Goal: Information Seeking & Learning: Learn about a topic

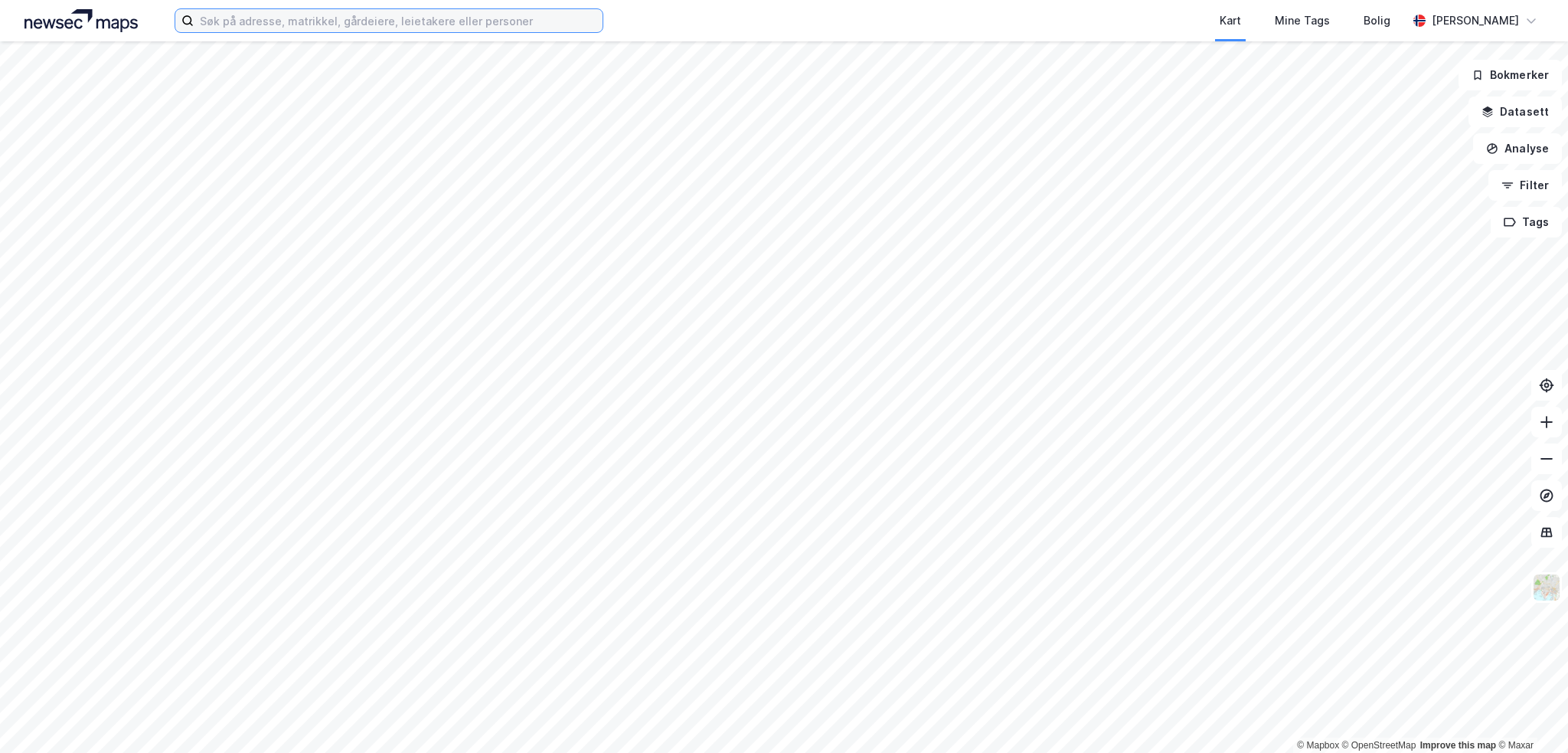
click at [437, 17] on input at bounding box center [398, 20] width 409 height 23
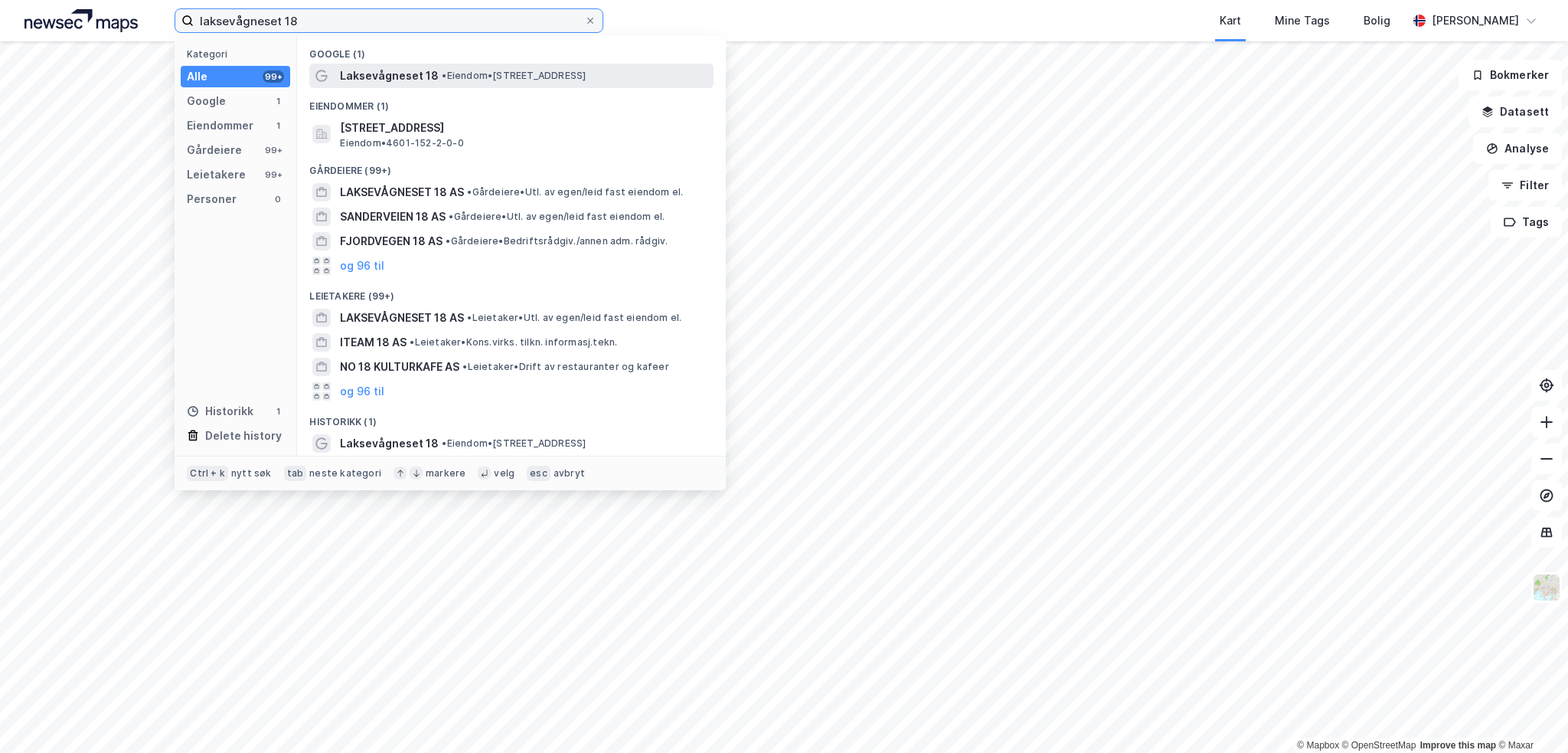
type input "laksevågneset 18"
click at [445, 72] on span "•" at bounding box center [445, 76] width 5 height 12
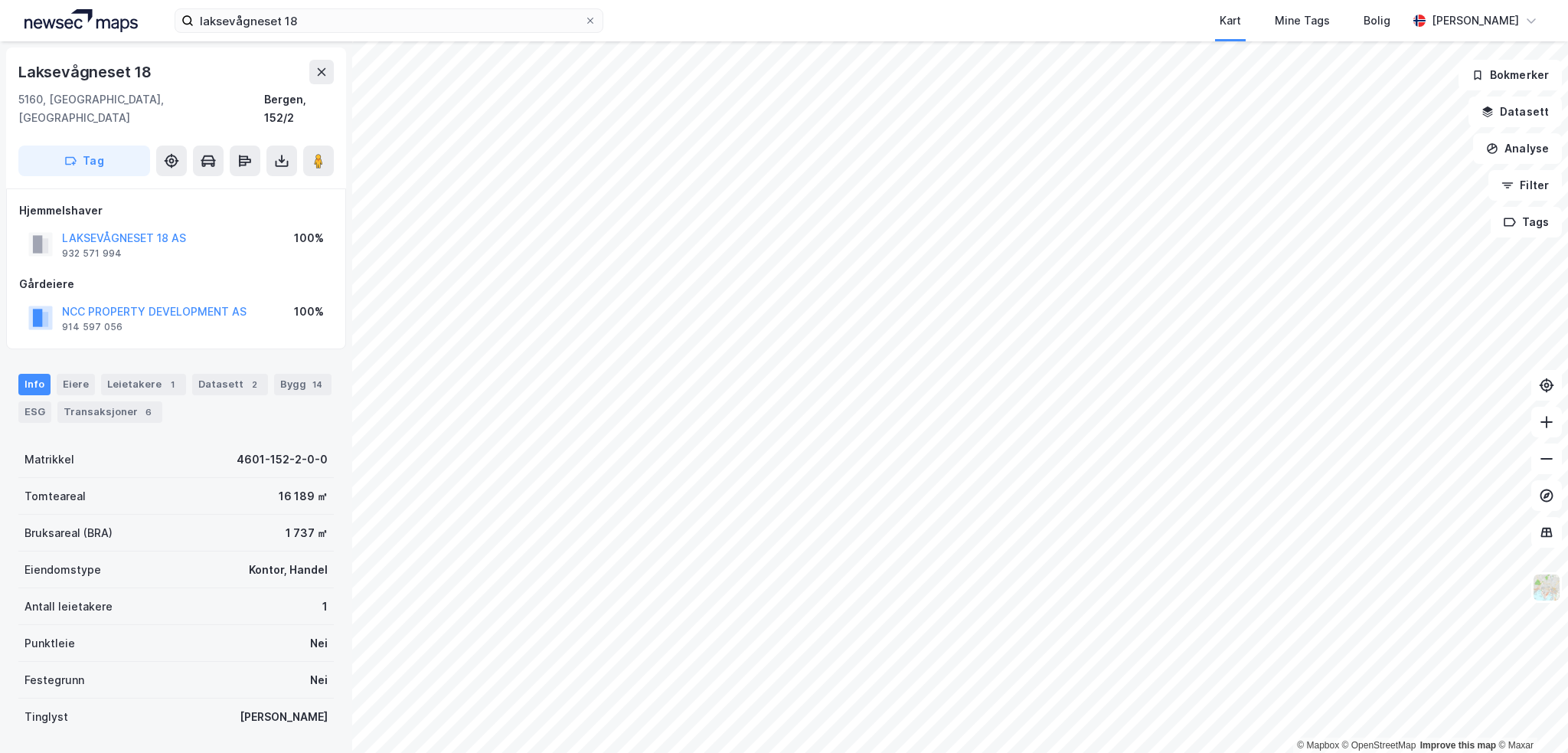
scroll to position [79, 0]
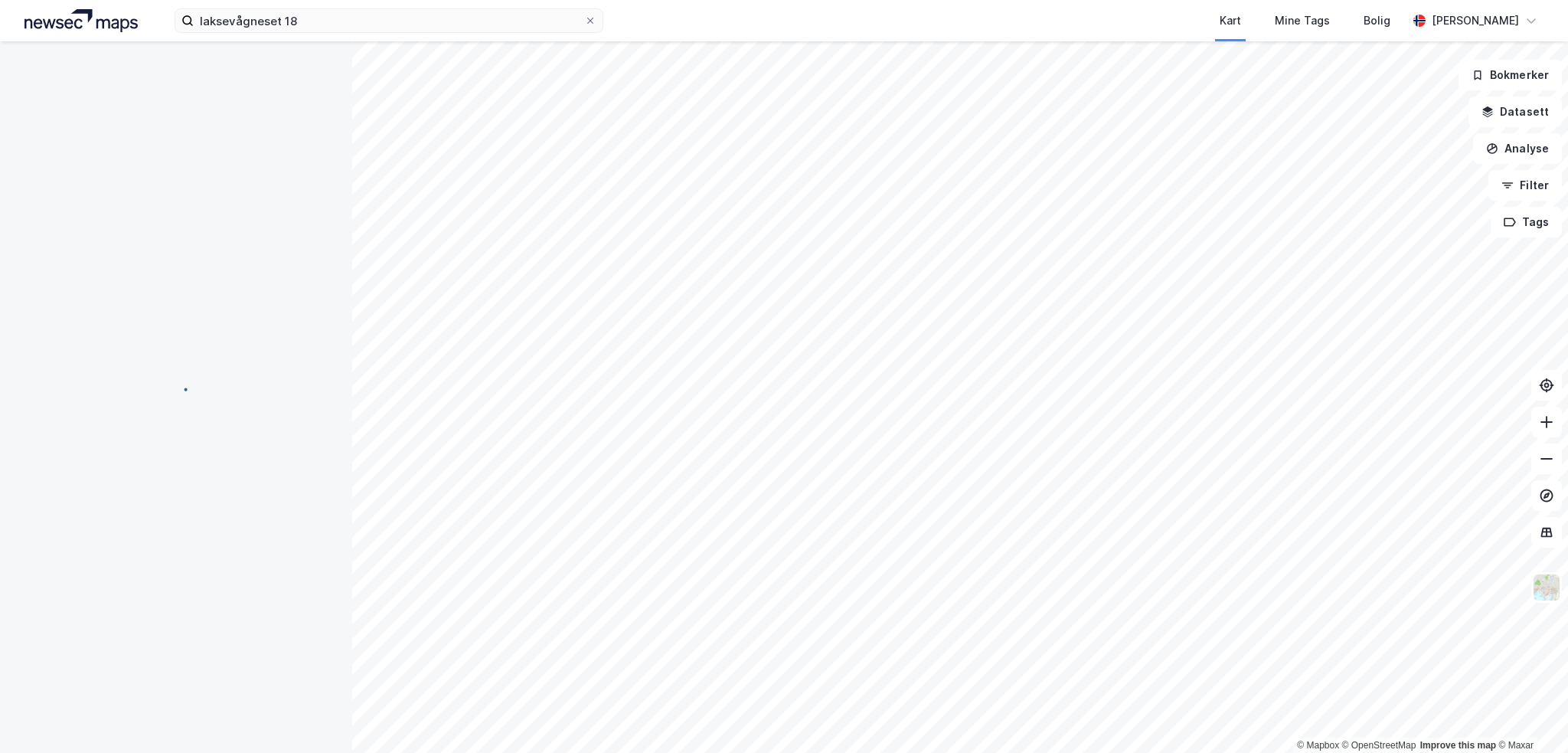
scroll to position [79, 0]
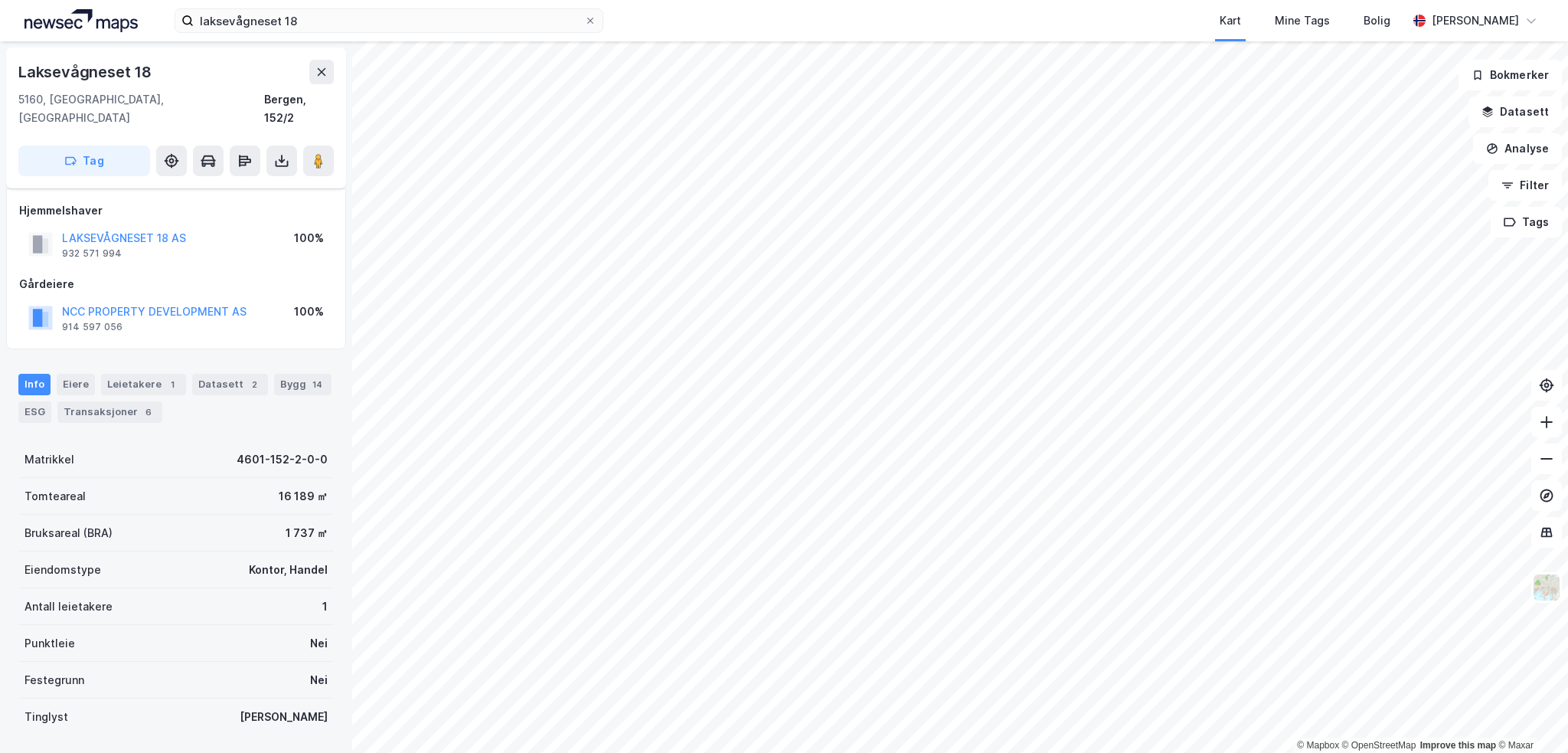
scroll to position [79, 0]
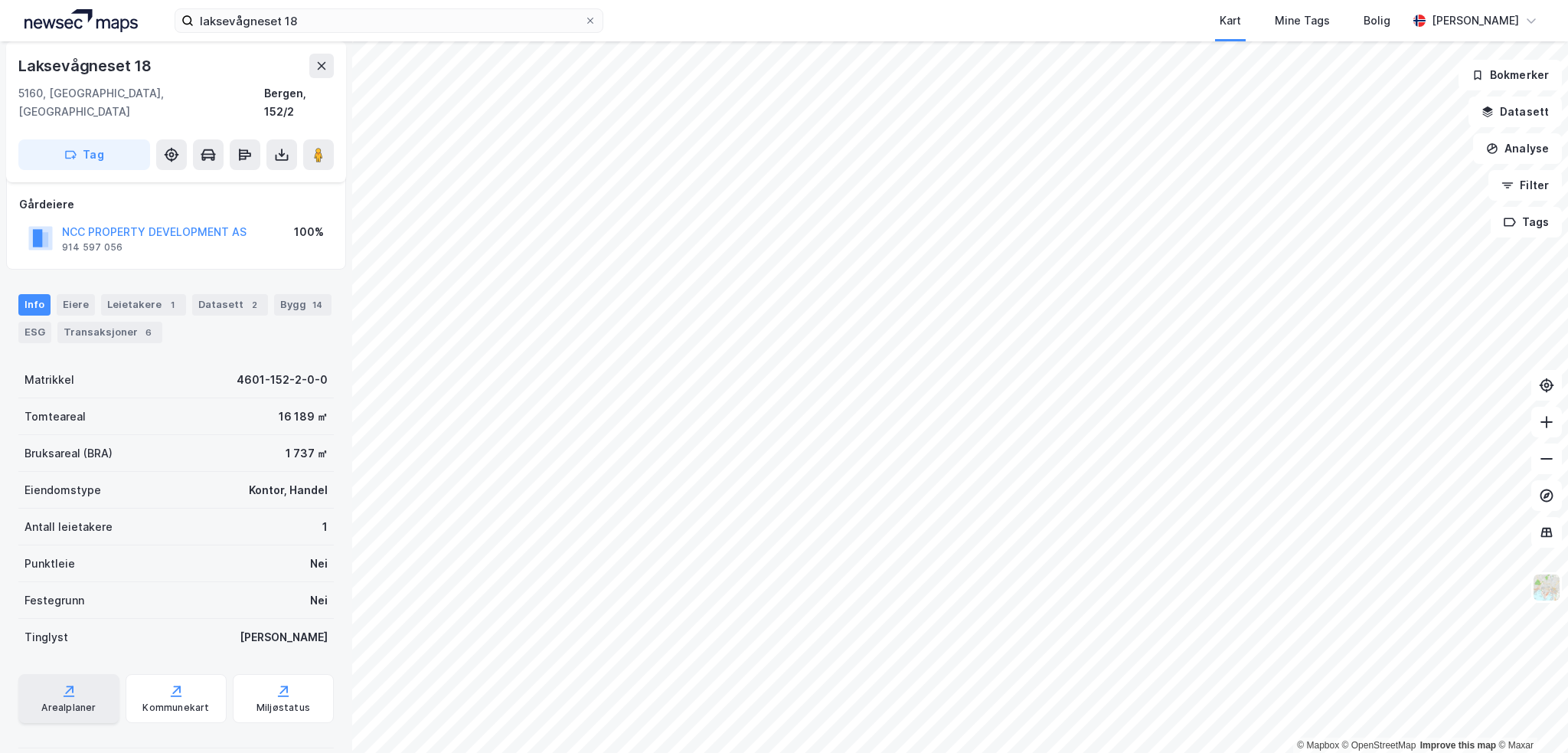
click at [89, 702] on div "Arealplaner" at bounding box center [68, 708] width 54 height 13
click at [153, 677] on div "Kommunekart" at bounding box center [176, 699] width 101 height 49
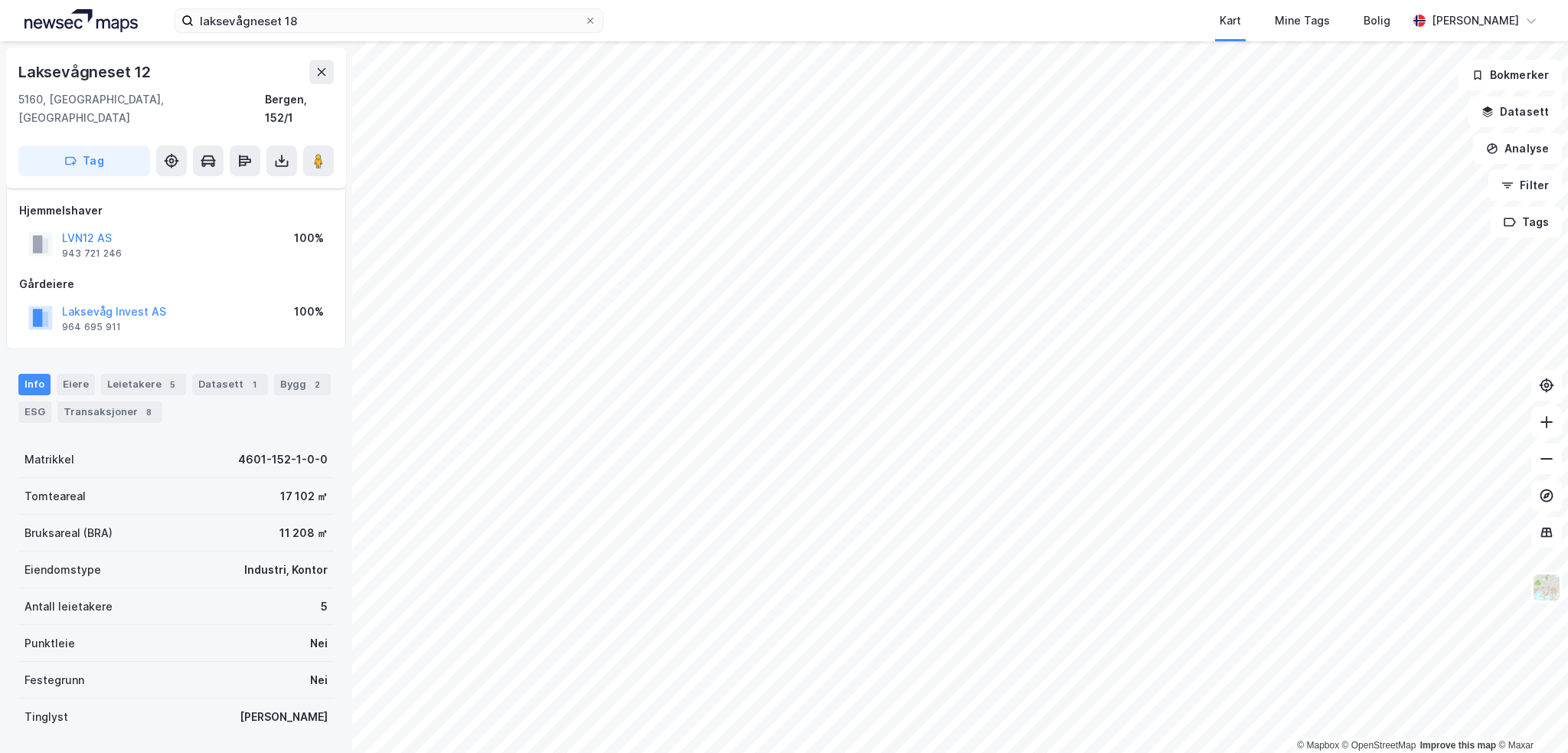
scroll to position [79, 0]
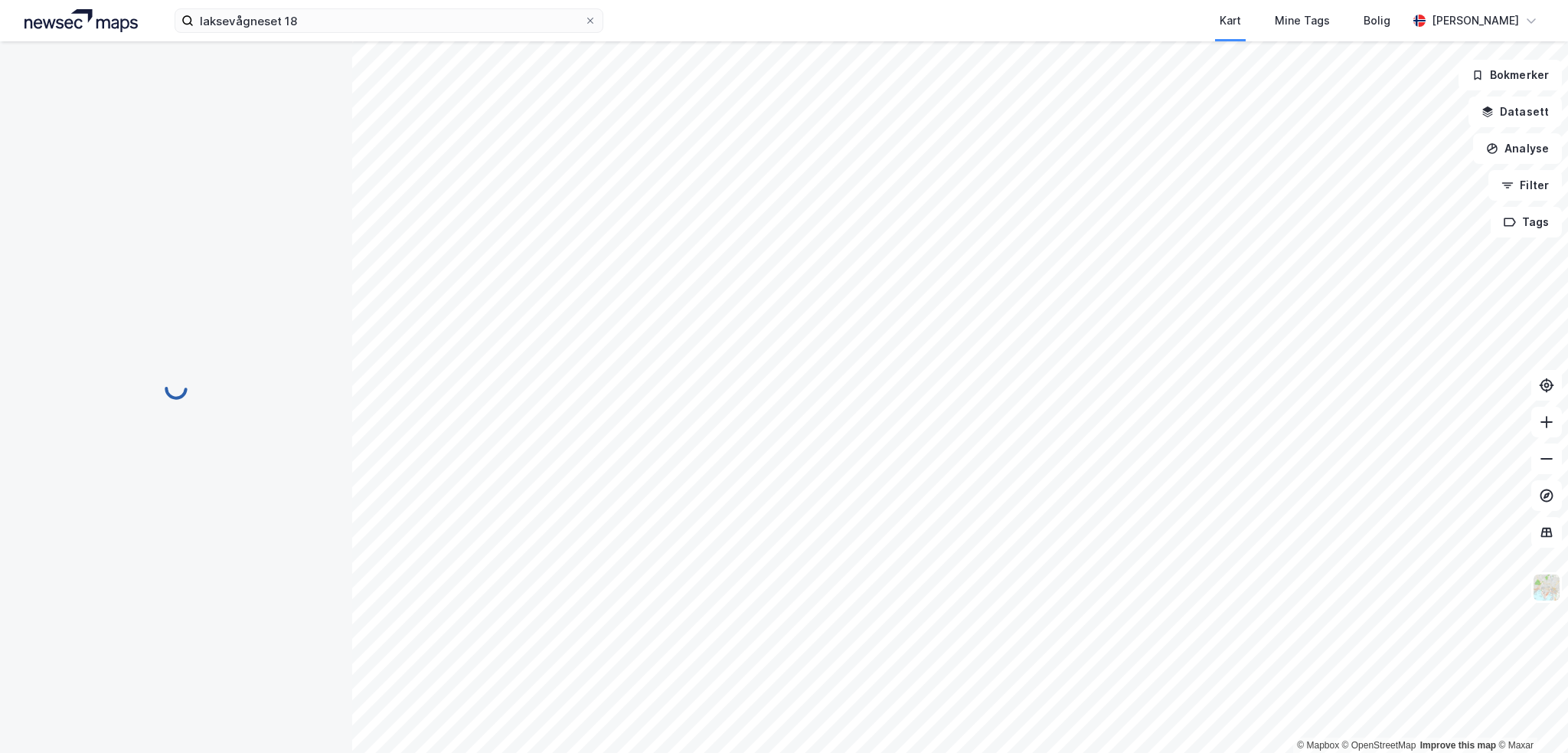
scroll to position [79, 0]
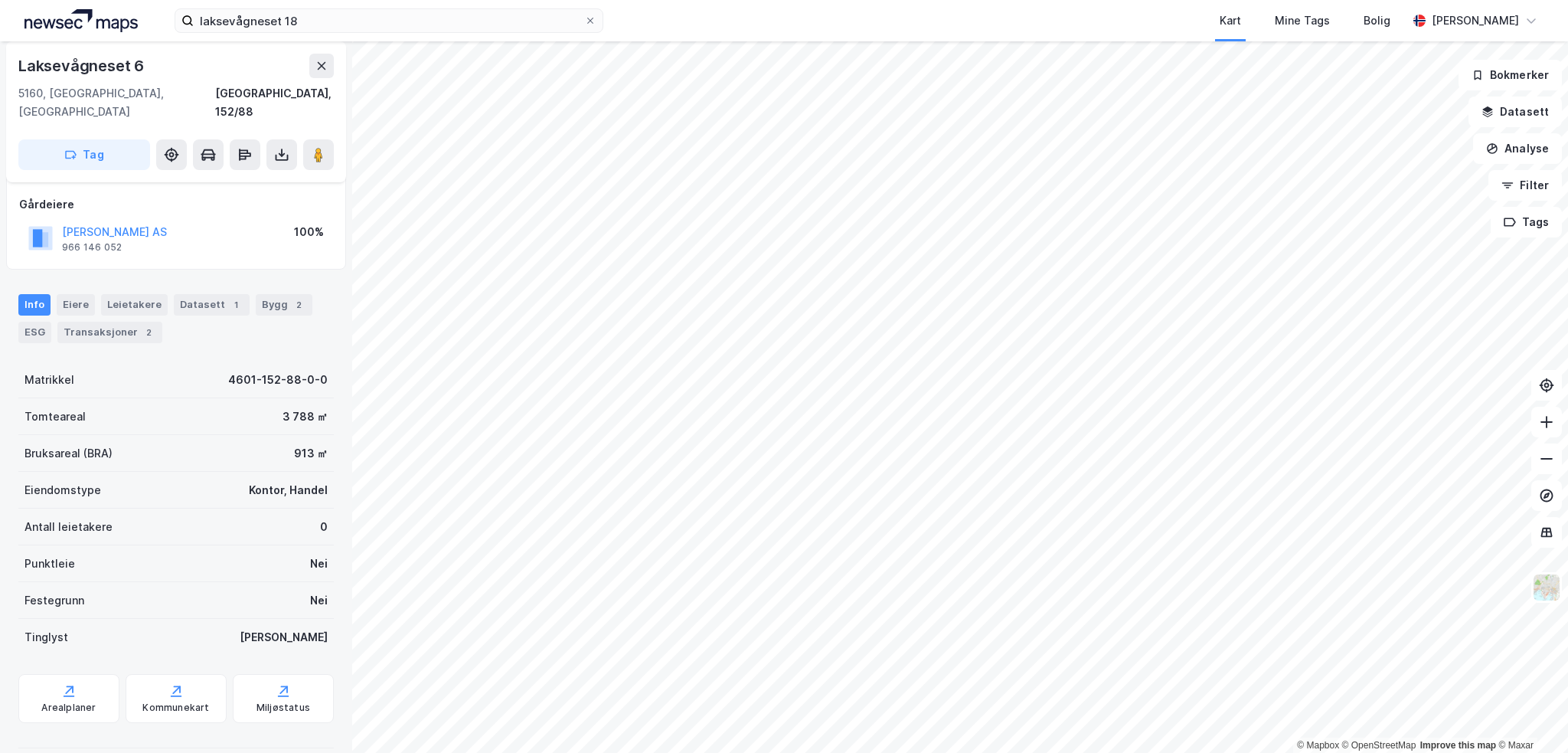
scroll to position [79, 0]
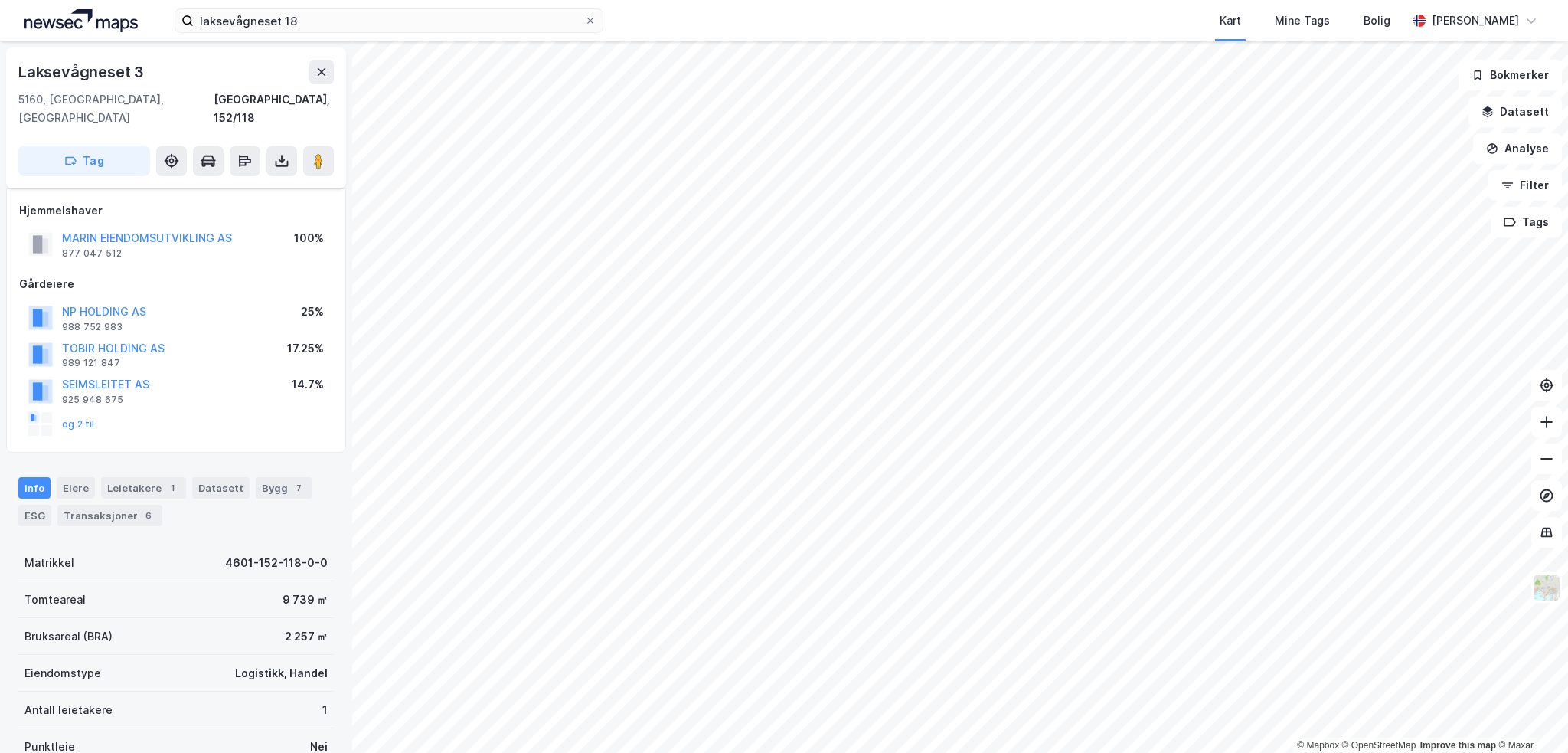
scroll to position [79, 0]
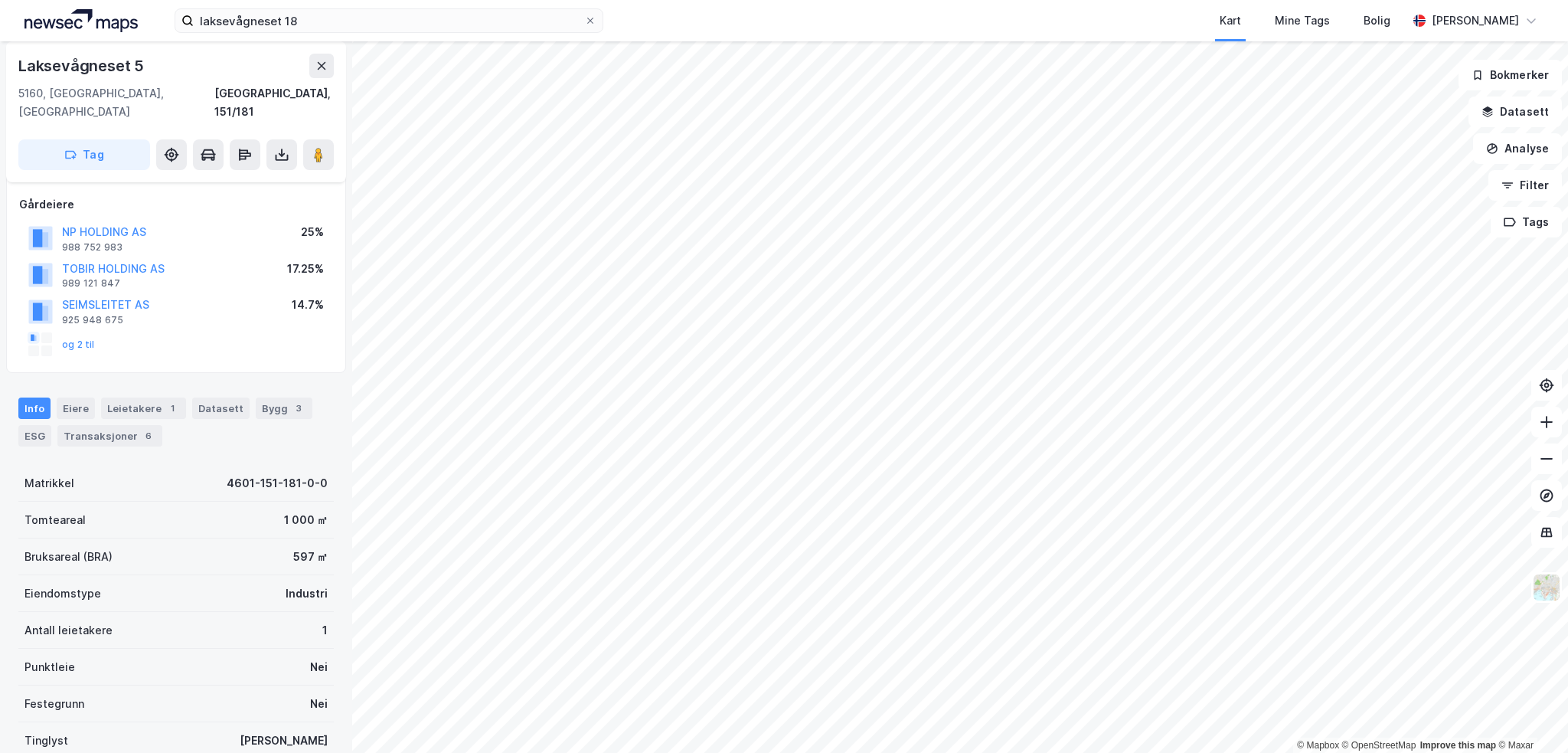
scroll to position [79, 0]
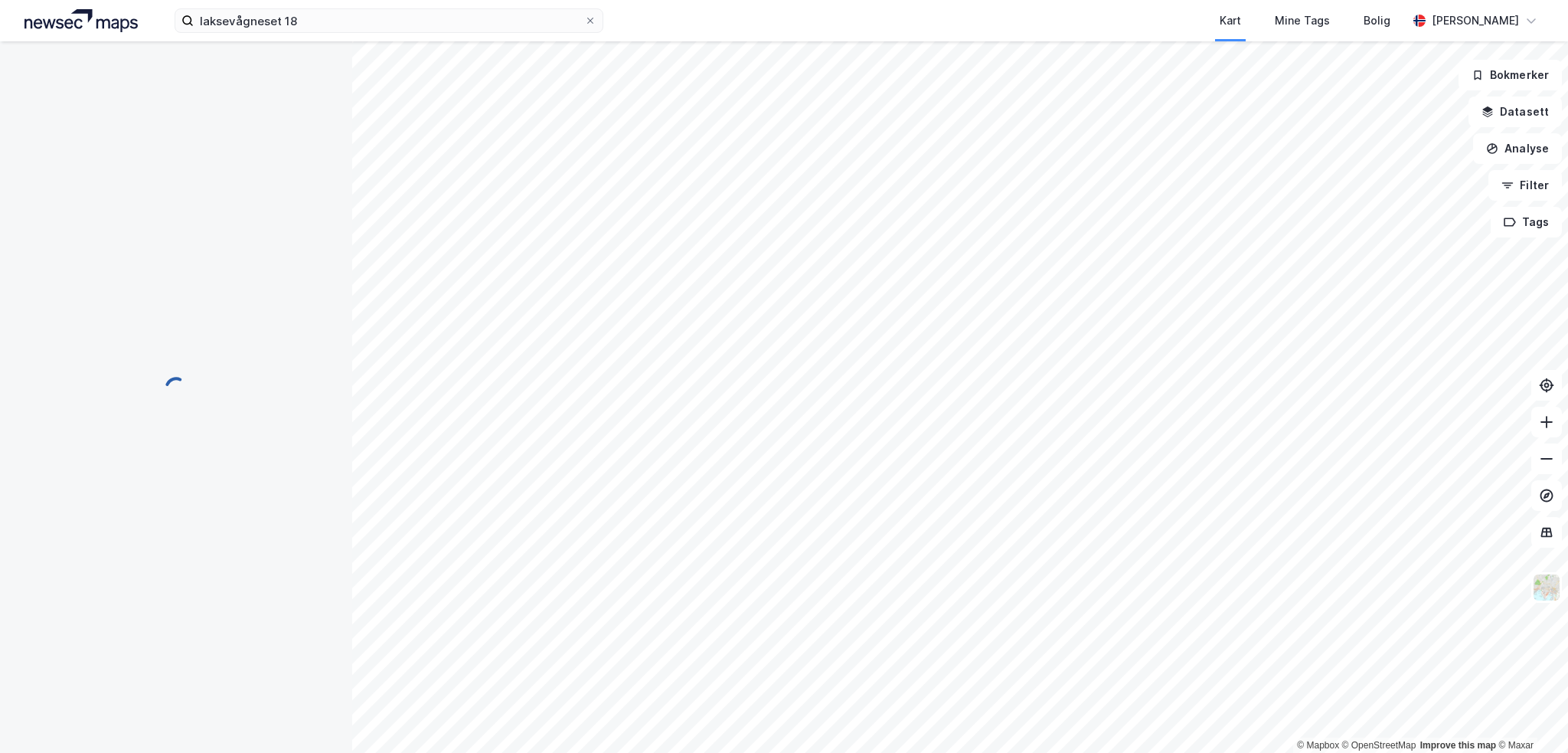
scroll to position [79, 0]
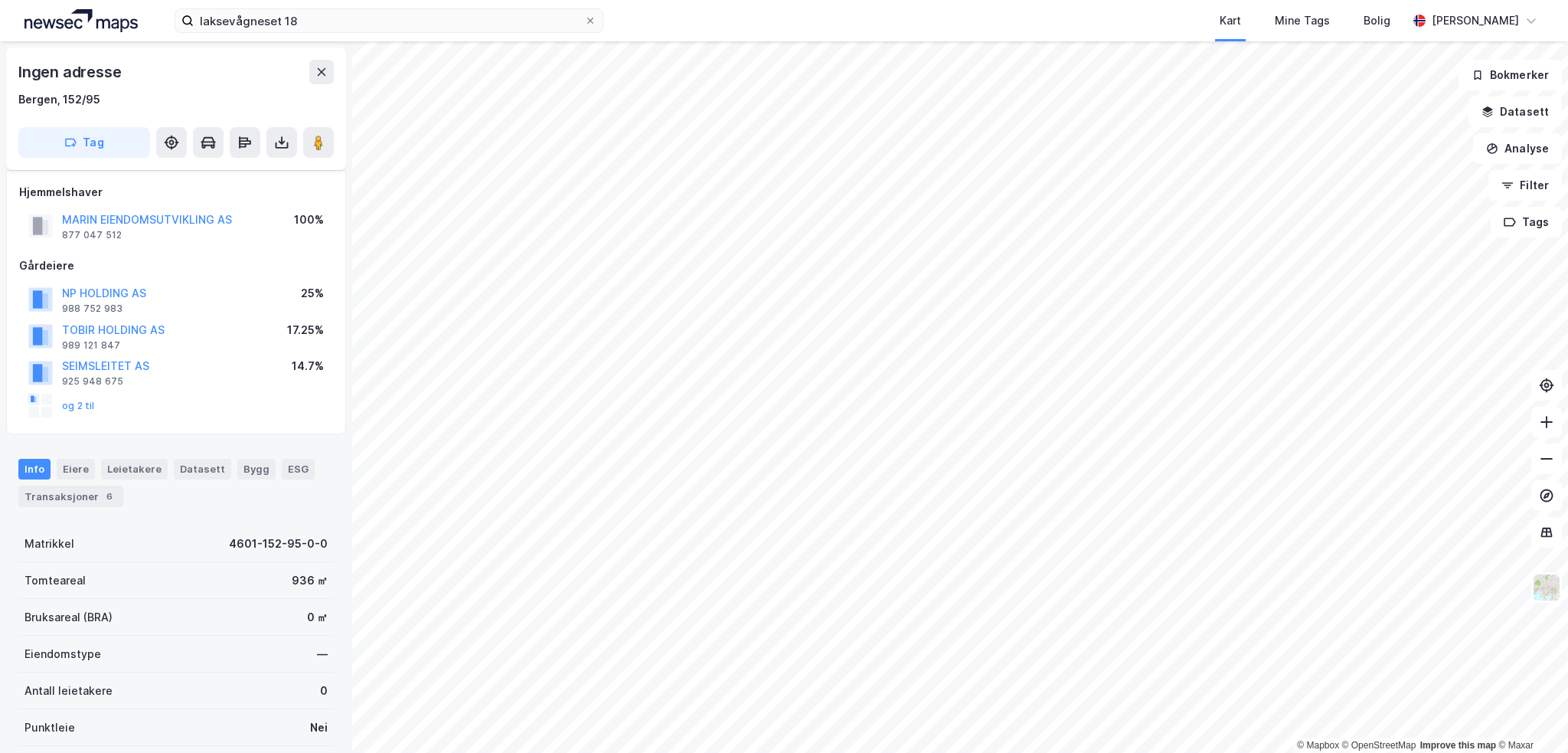
scroll to position [79, 0]
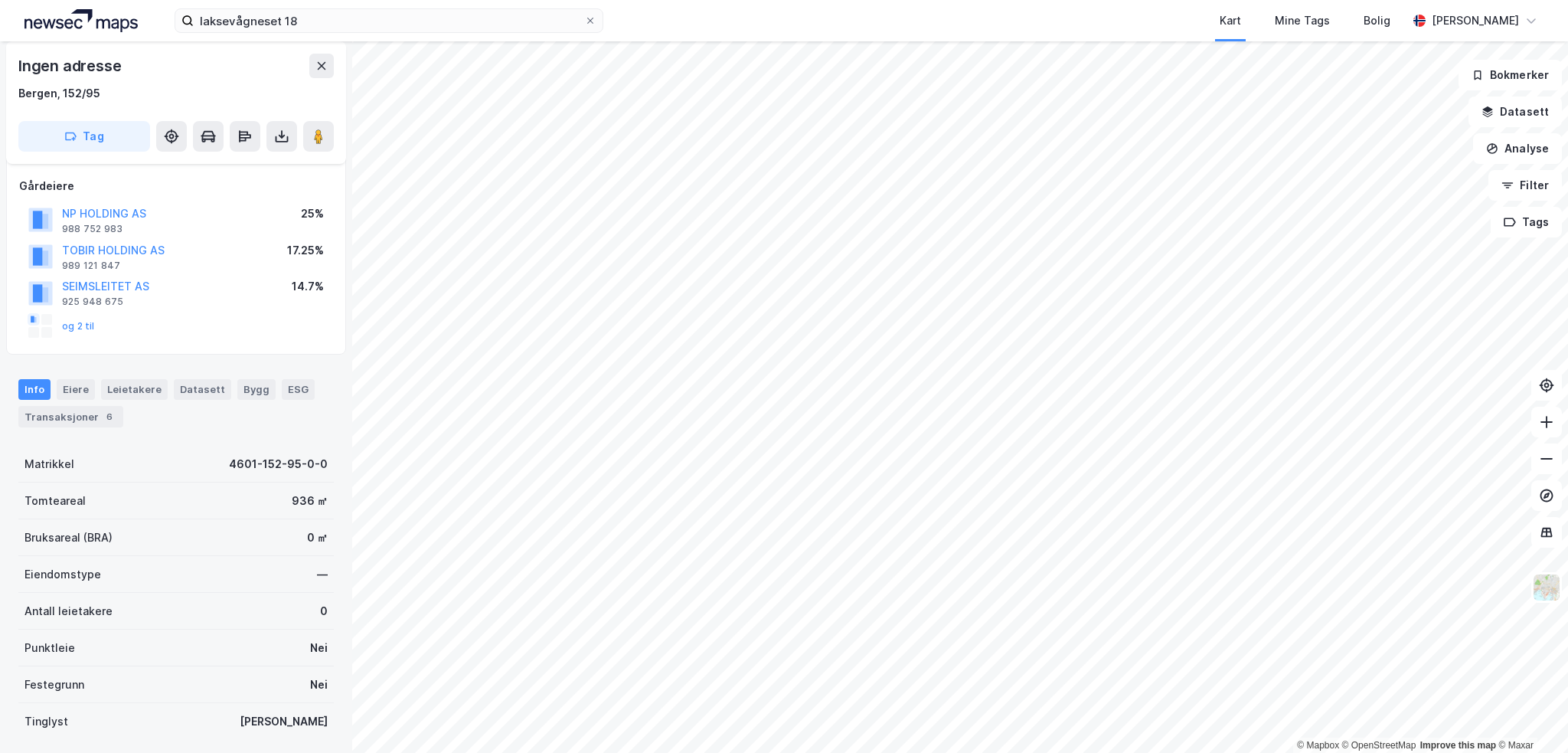
scroll to position [79, 0]
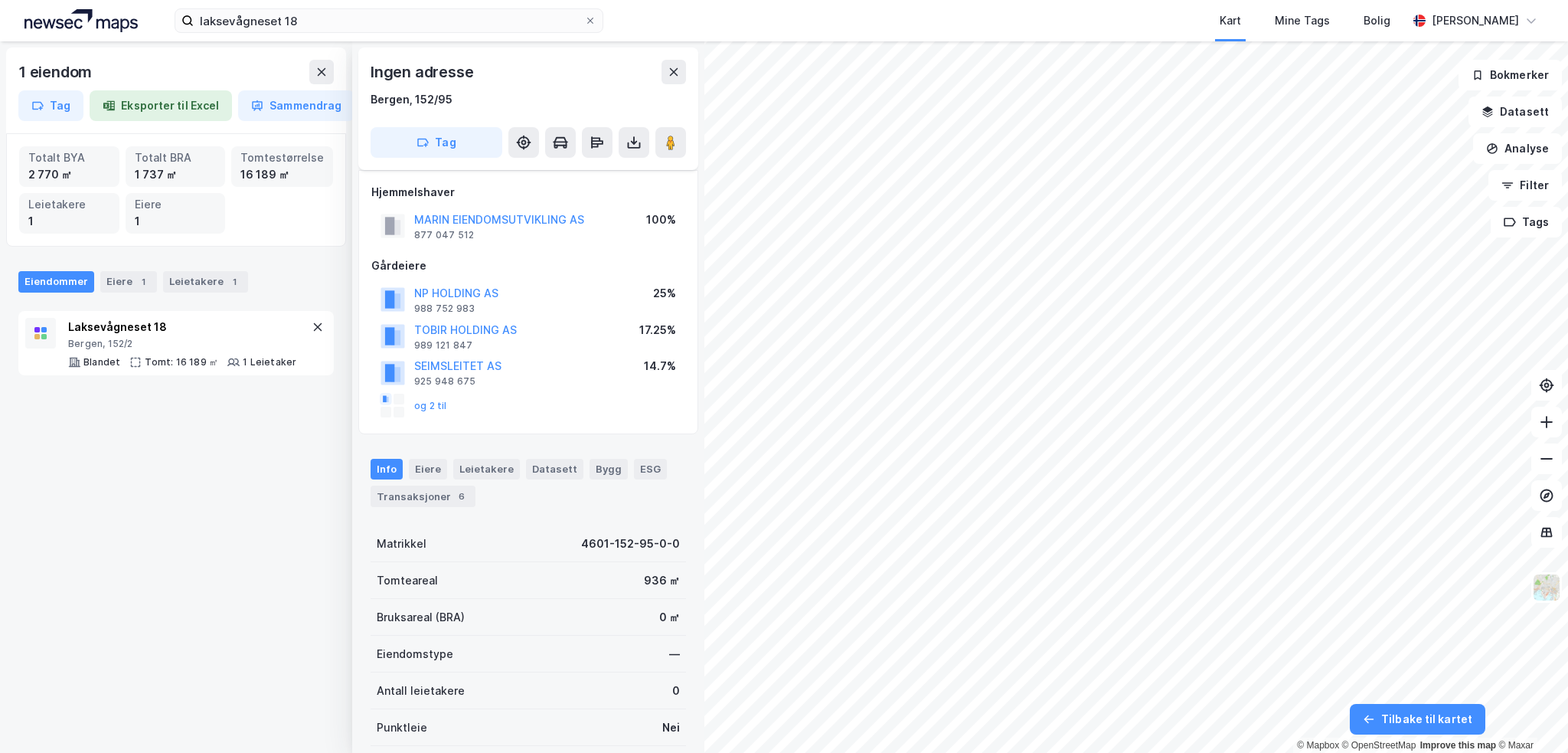
scroll to position [79, 0]
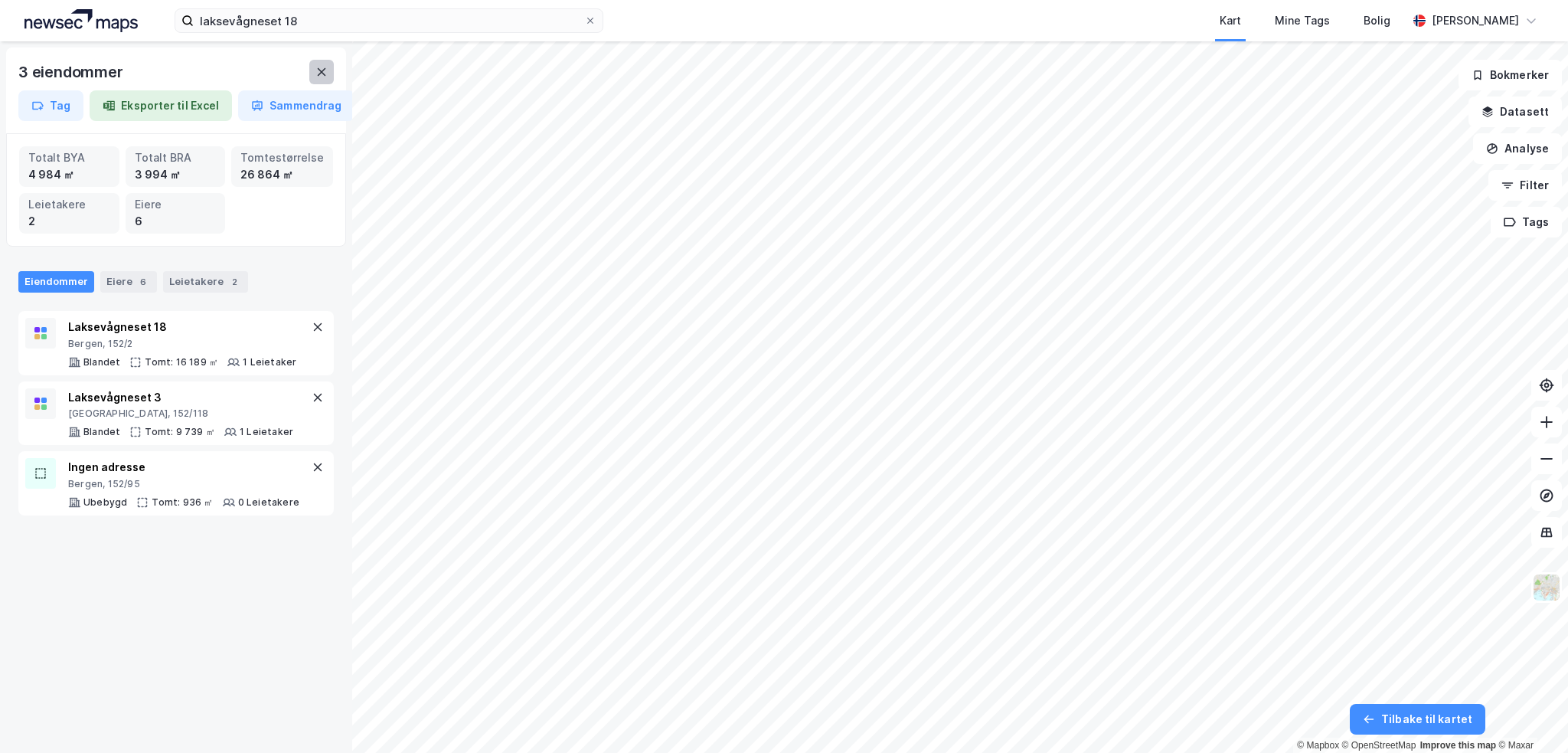
click at [333, 72] on button at bounding box center [321, 72] width 24 height 24
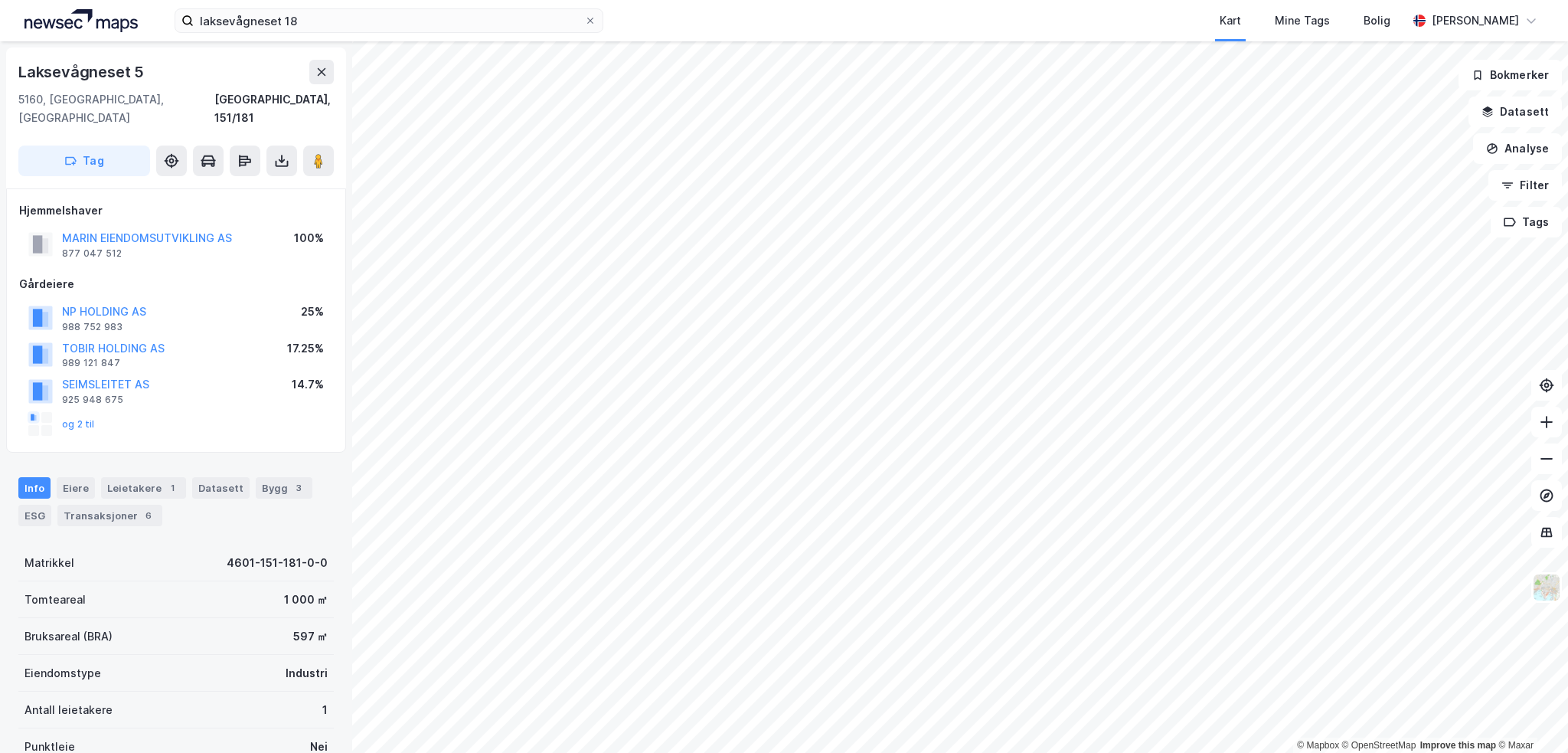
scroll to position [79, 0]
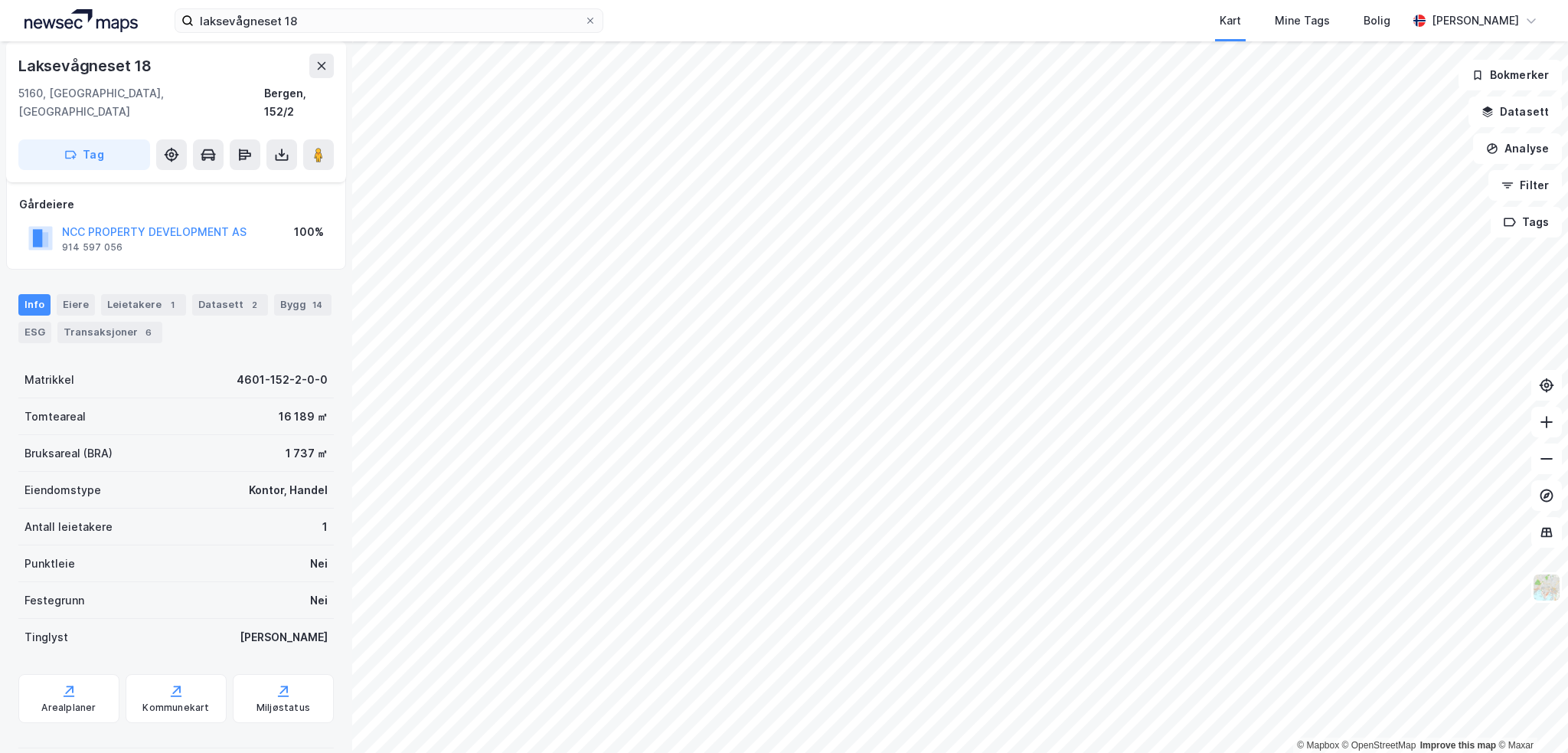
scroll to position [79, 0]
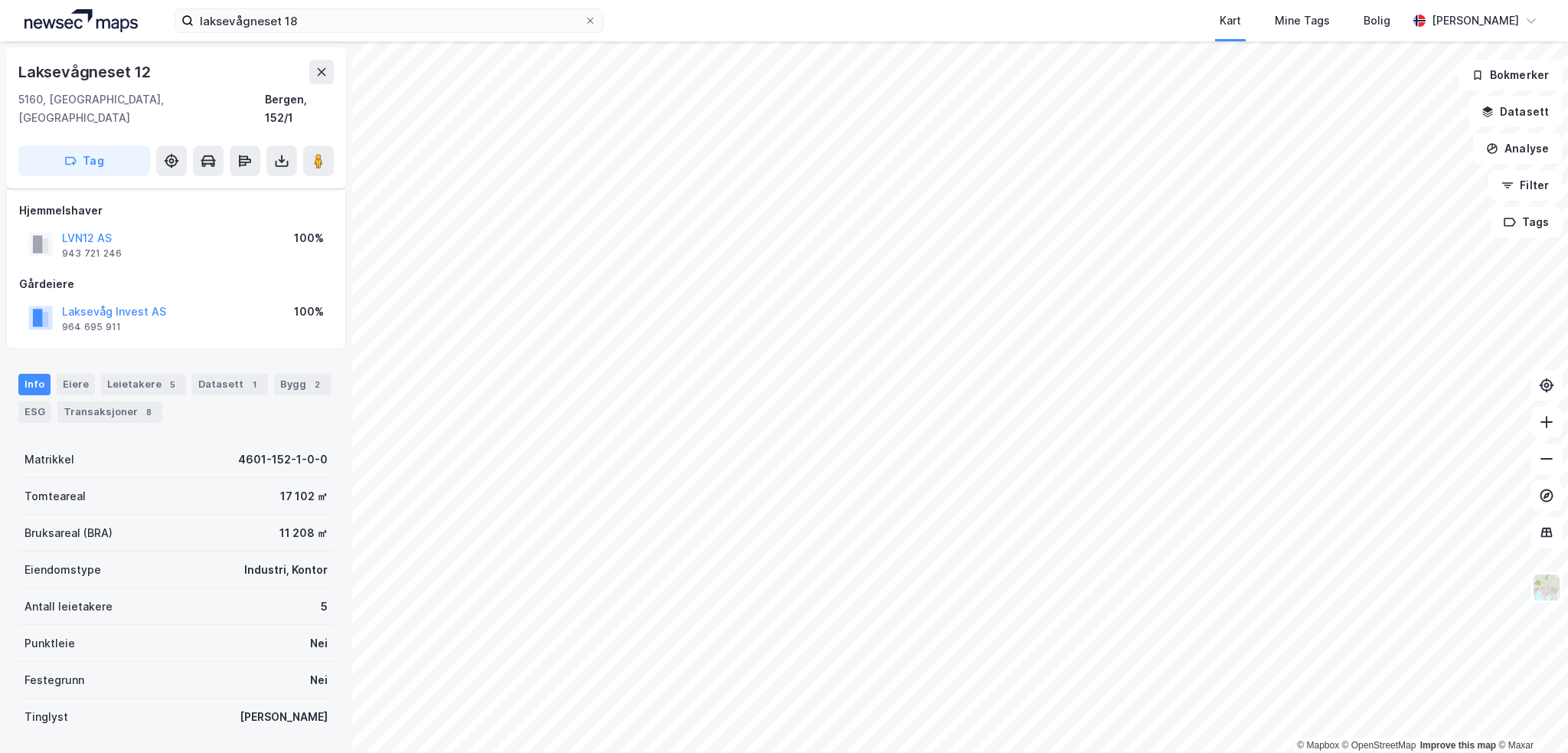
scroll to position [79, 0]
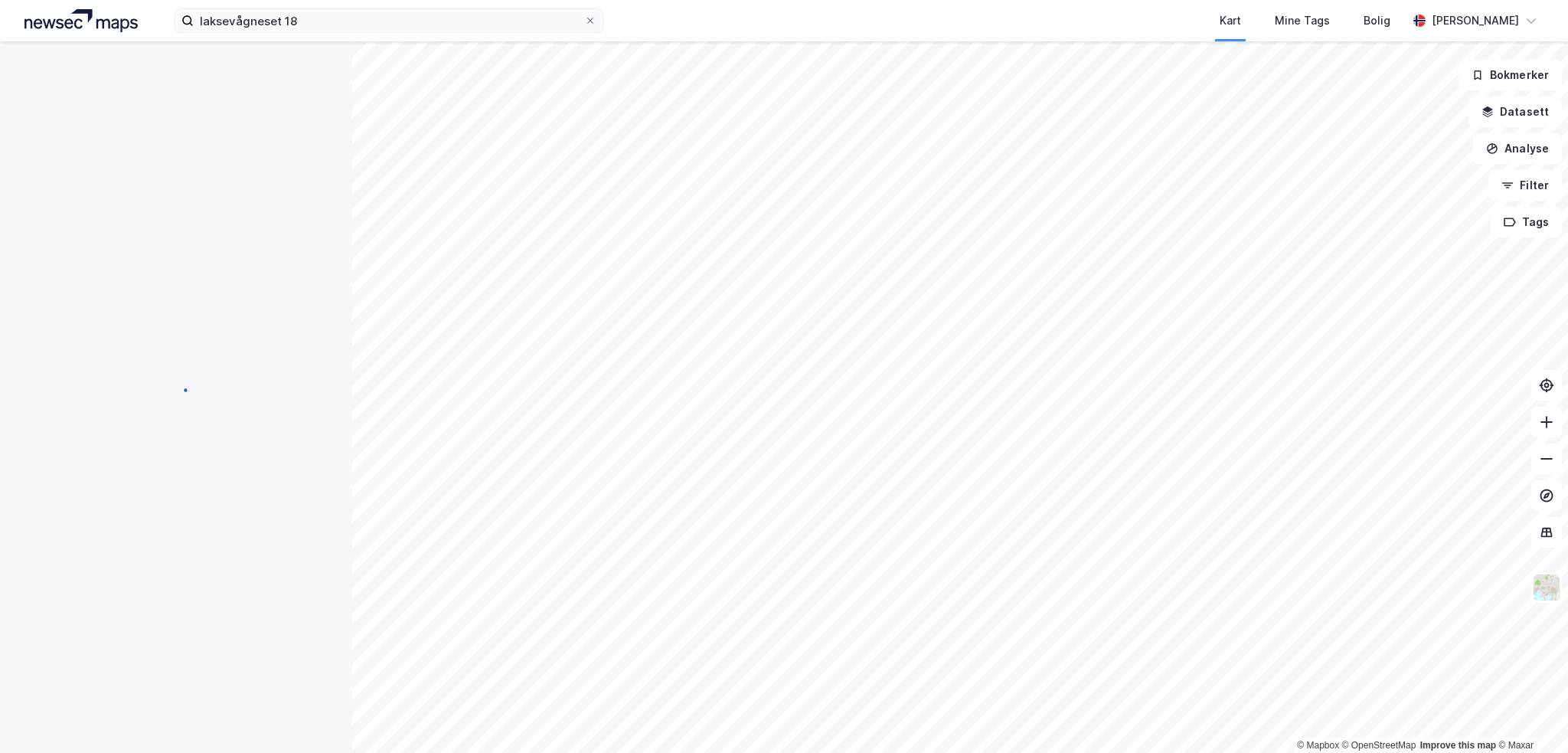
scroll to position [79, 0]
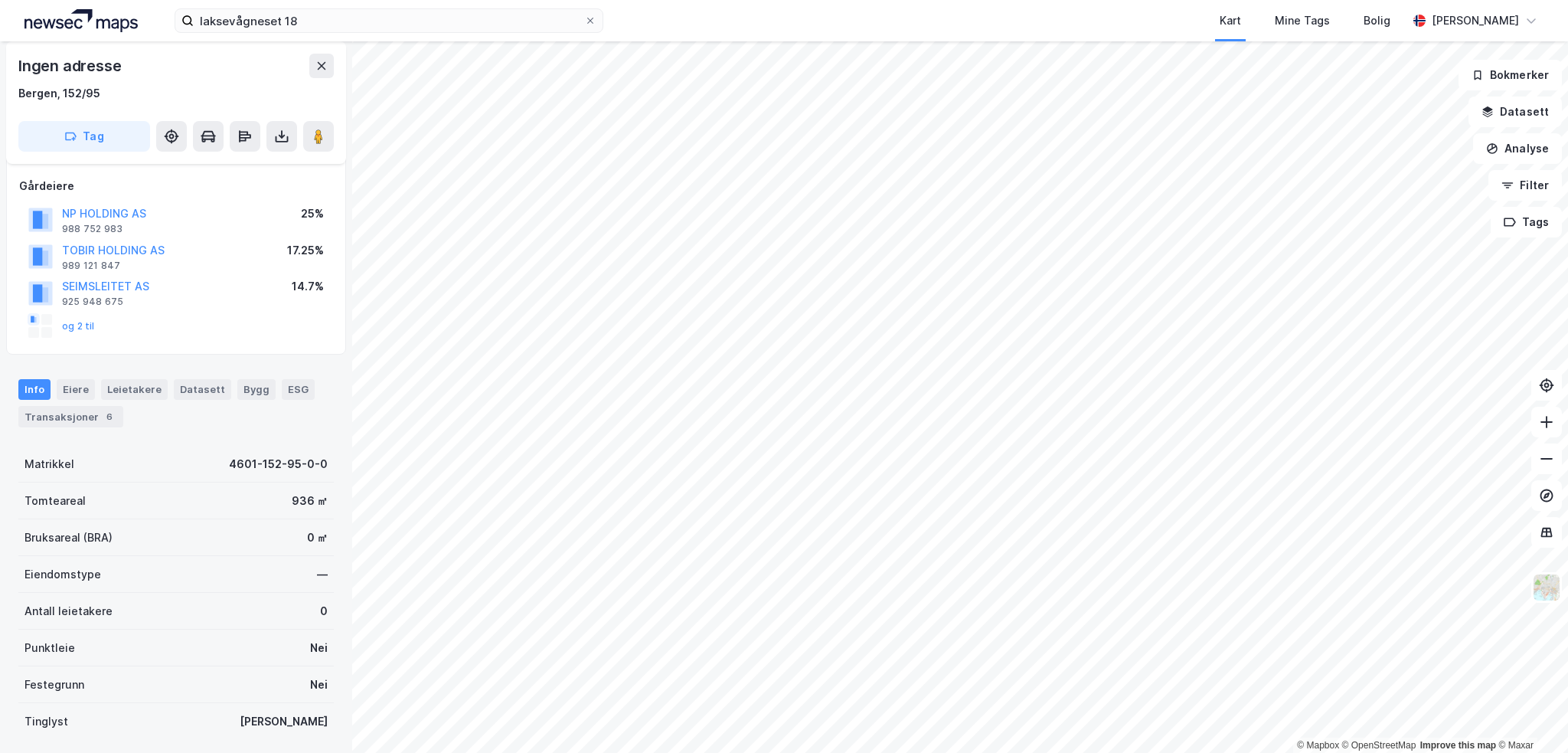
scroll to position [79, 0]
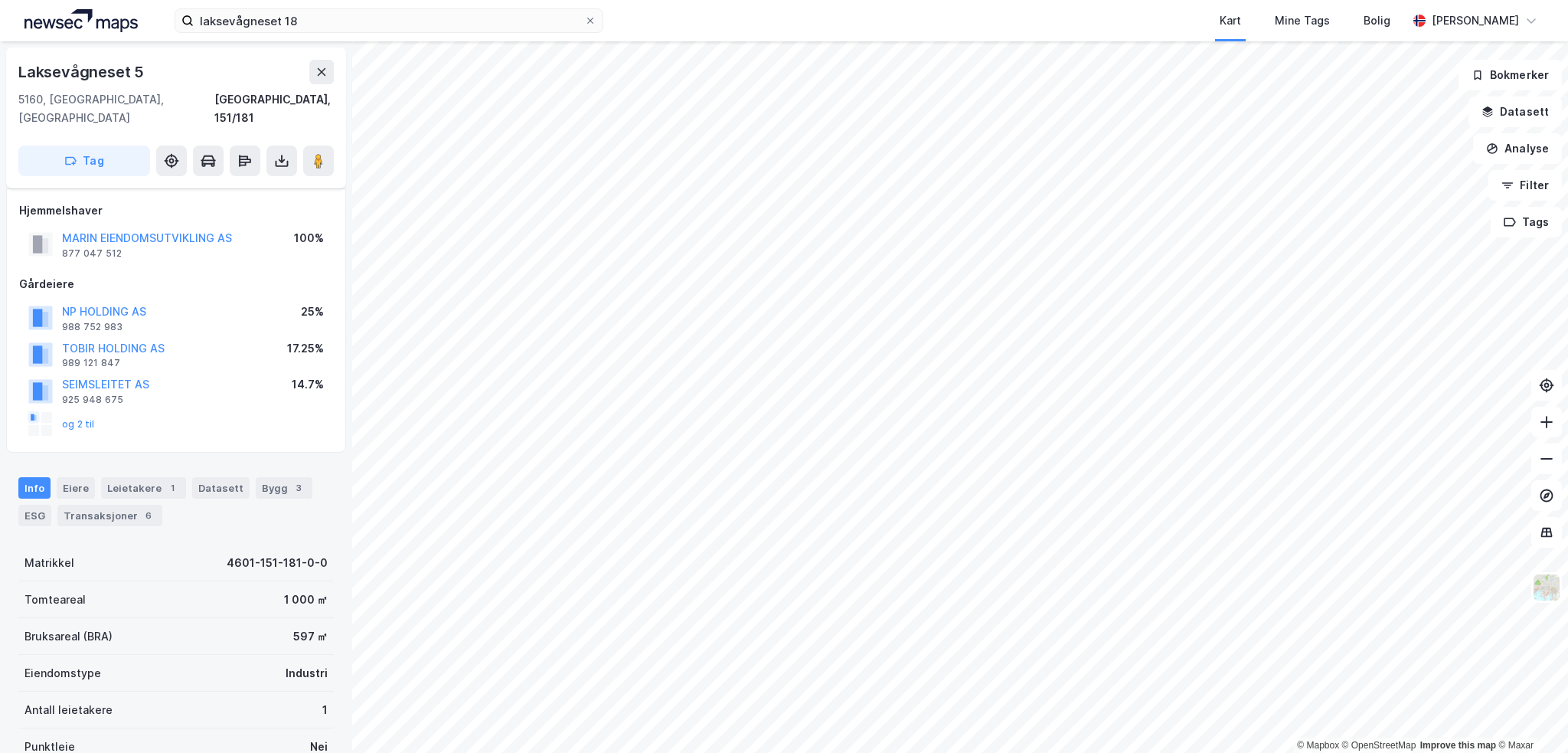
scroll to position [79, 0]
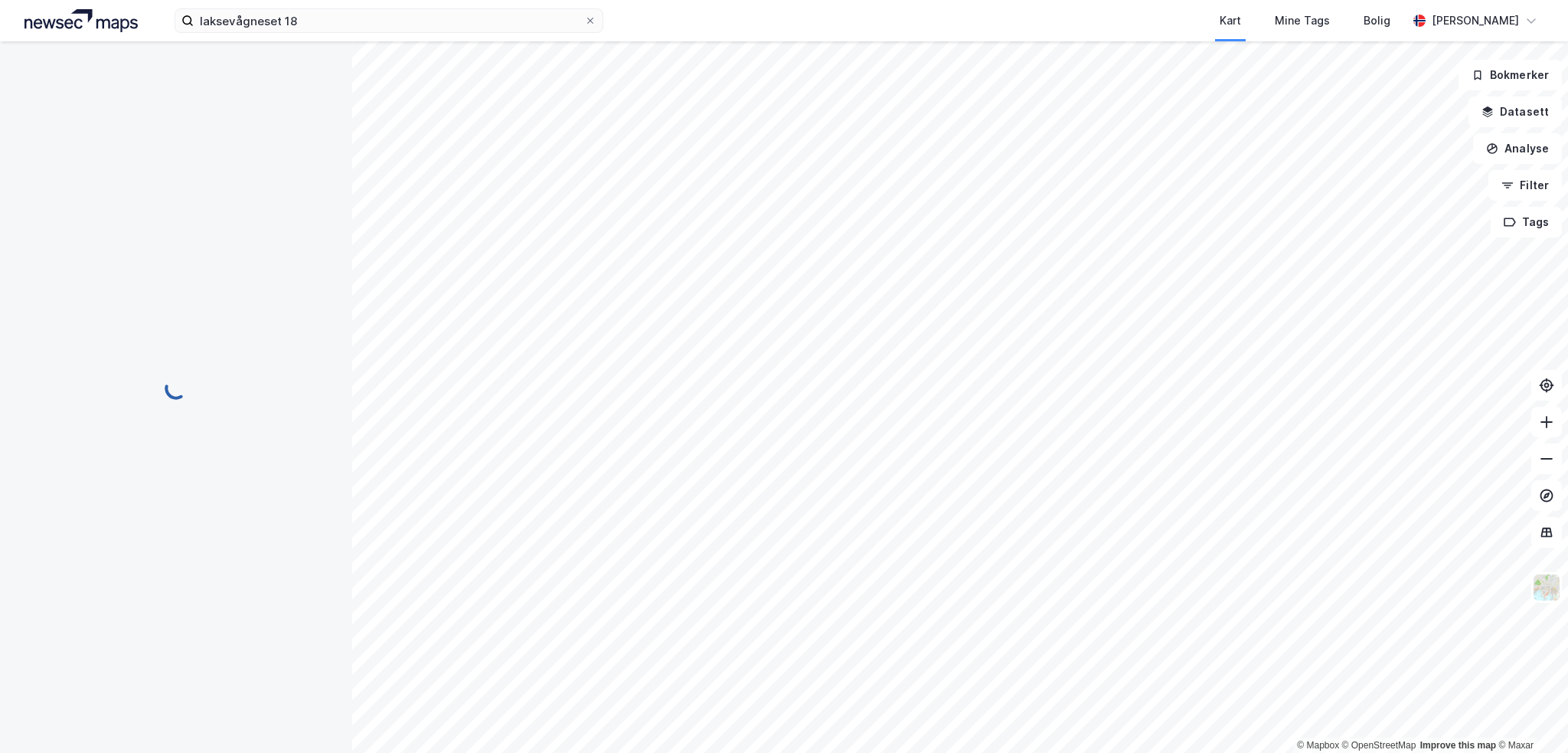
scroll to position [79, 0]
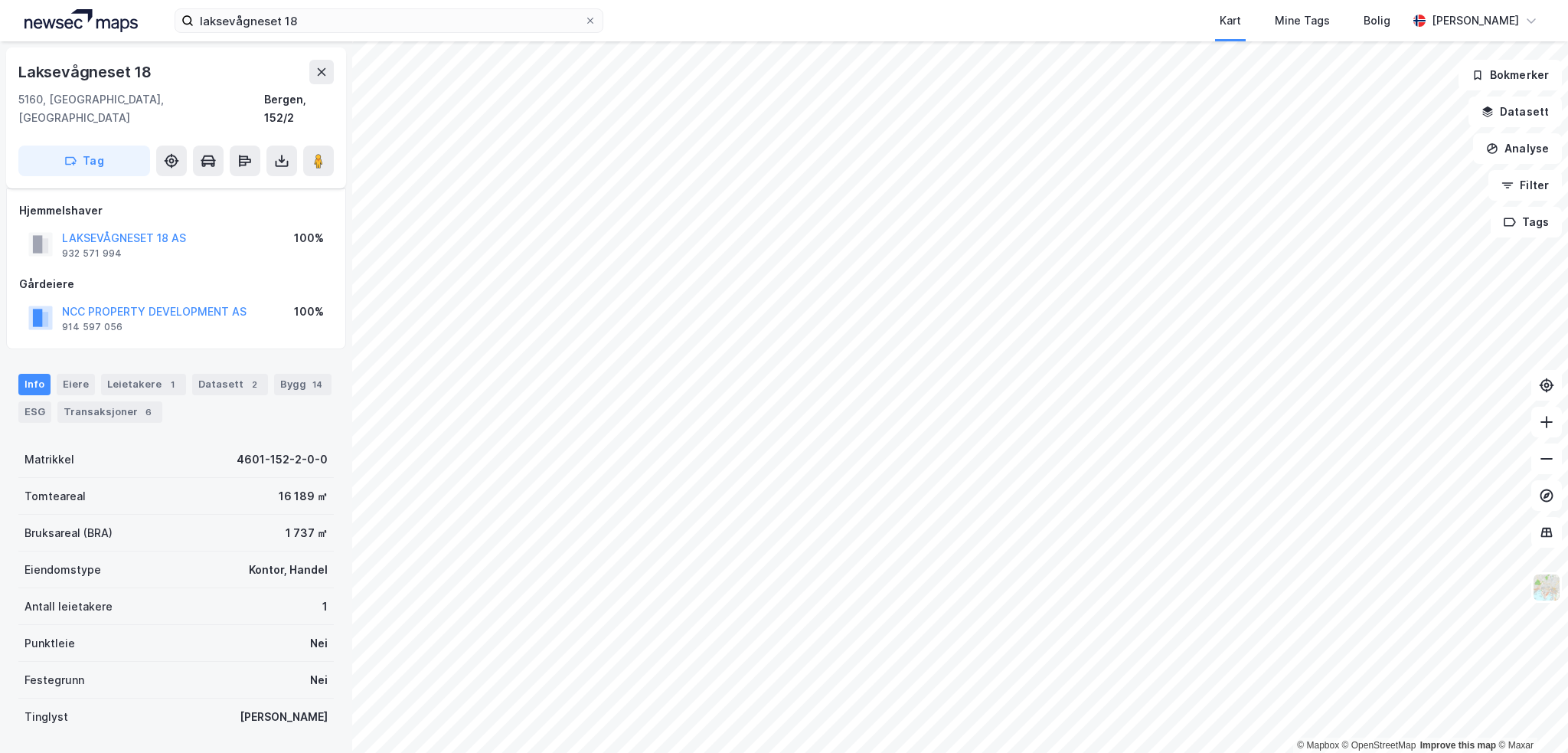
scroll to position [79, 0]
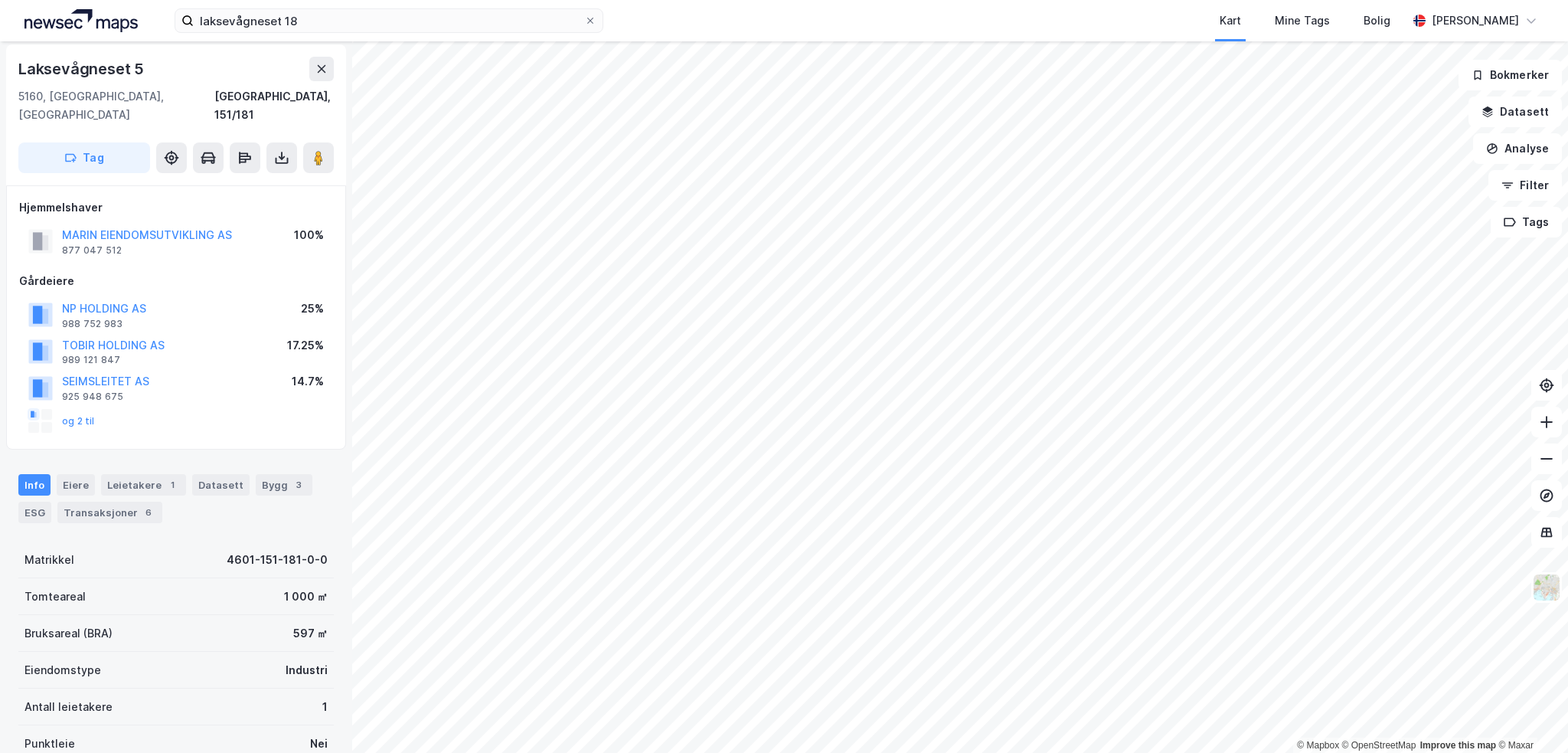
scroll to position [3, 0]
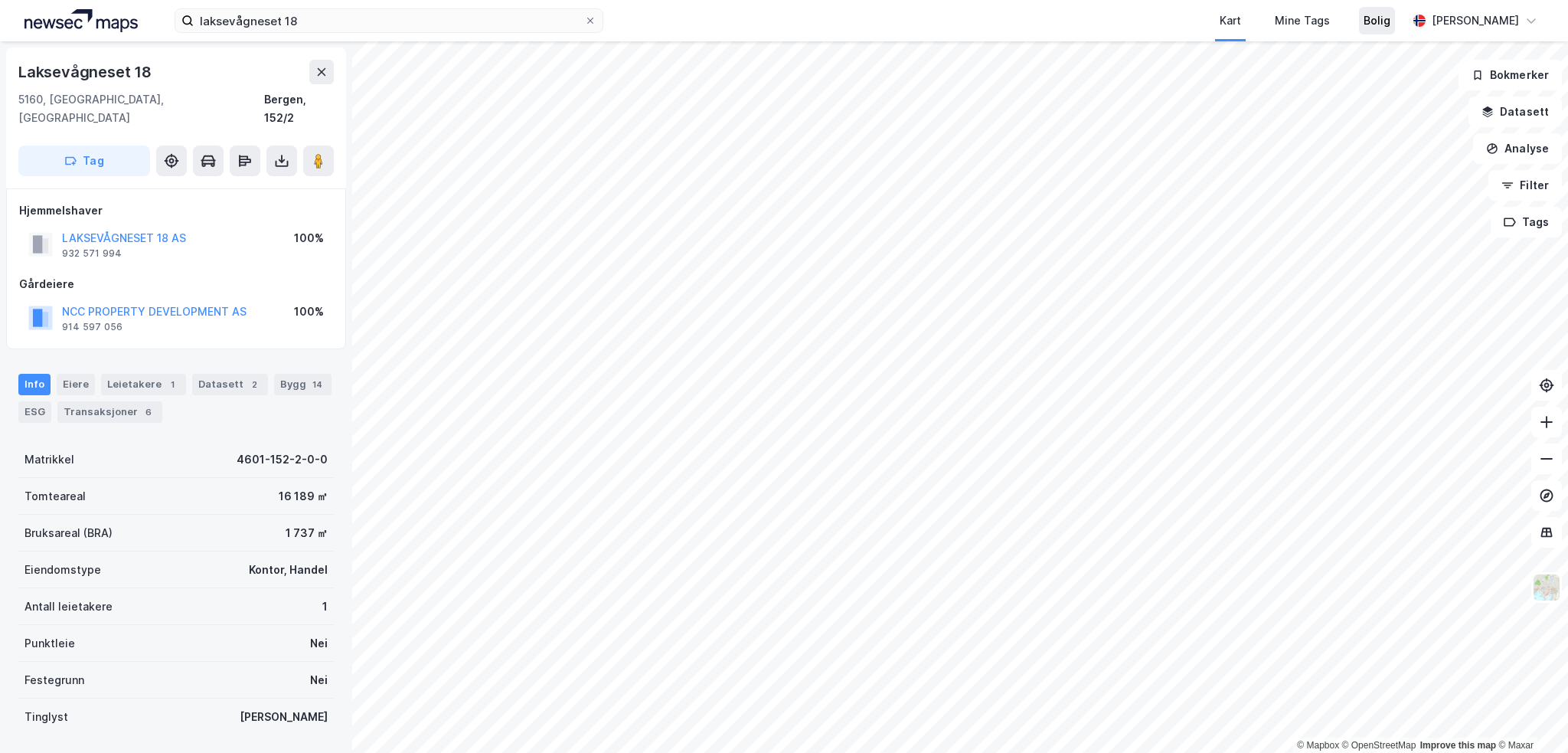
scroll to position [3, 0]
